Goal: Find specific page/section: Find specific page/section

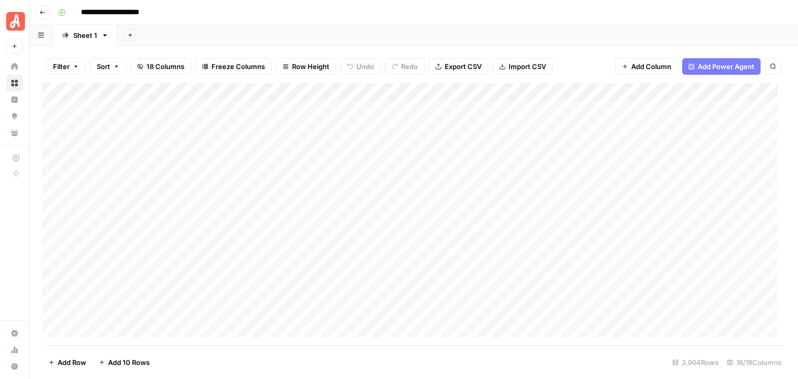
click at [37, 13] on button "Go back" at bounding box center [43, 13] width 14 height 14
